Goal: Navigation & Orientation: Find specific page/section

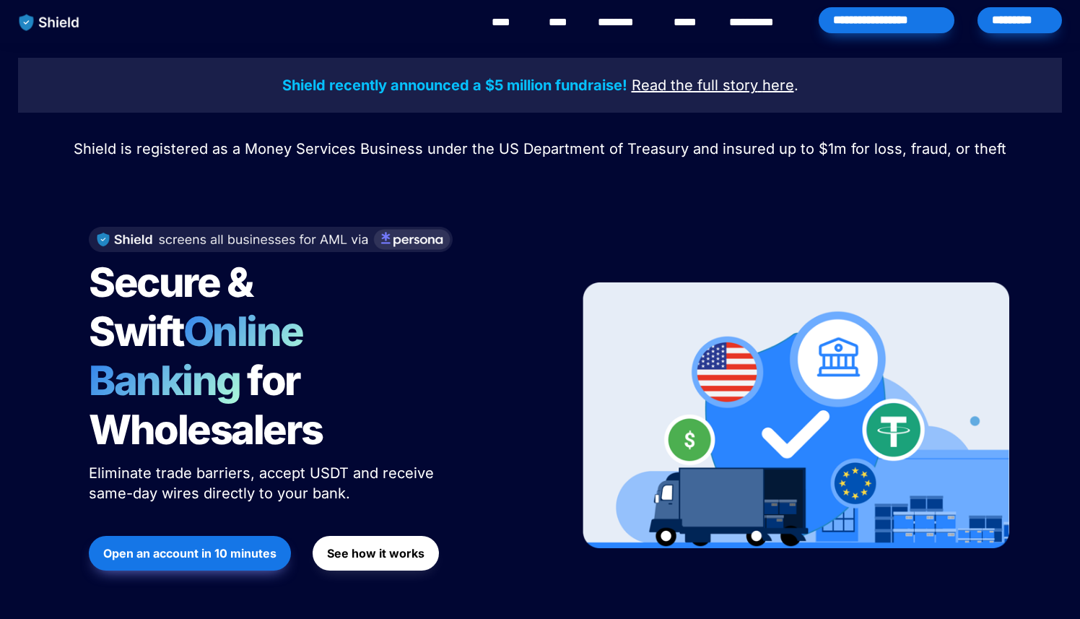
click at [624, 24] on link "********" at bounding box center [623, 22] width 51 height 17
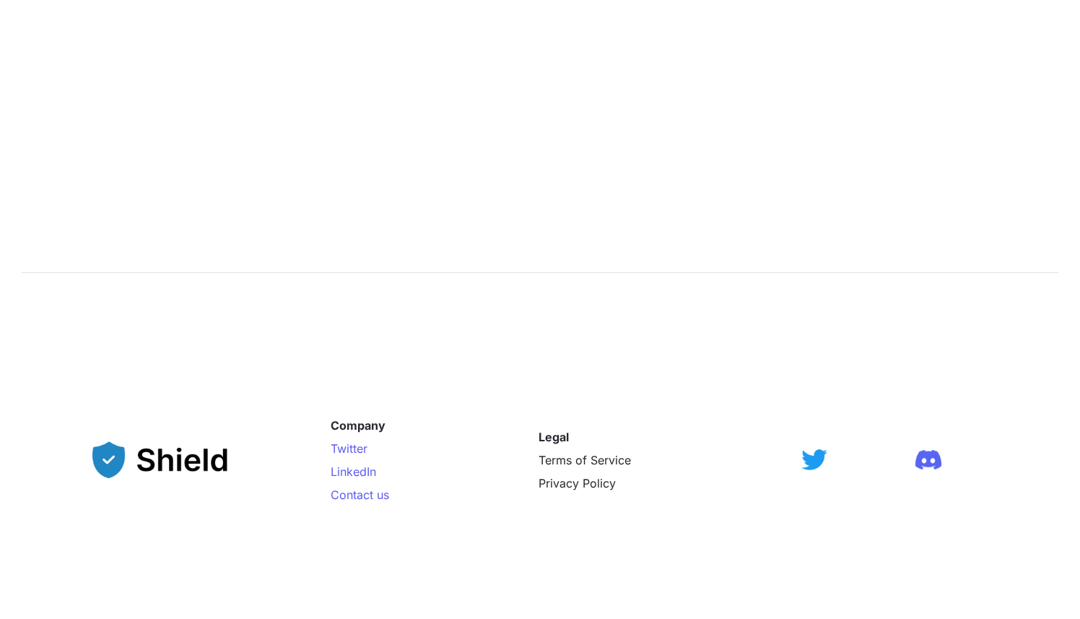
scroll to position [2327, 0]
